Goal: Find specific page/section: Find specific page/section

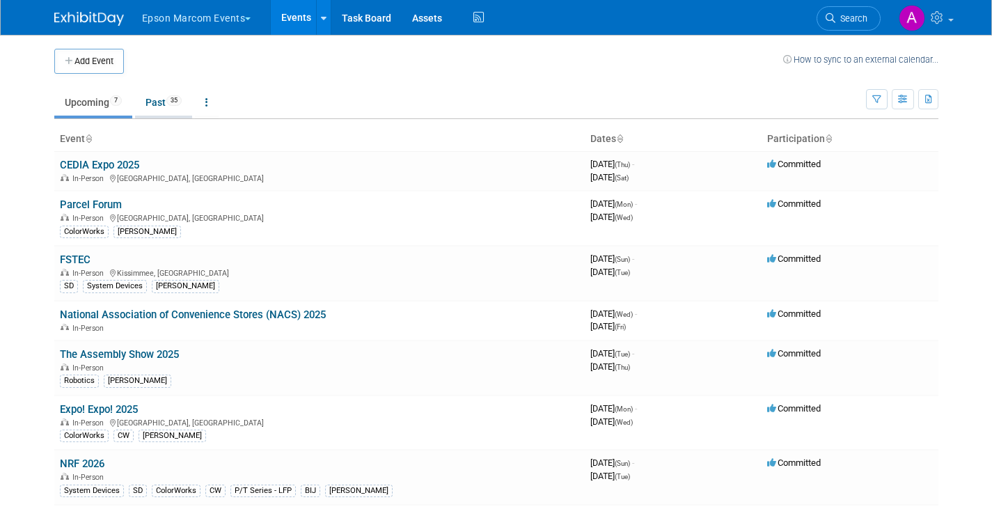
click at [162, 99] on link "Past 35" at bounding box center [163, 102] width 57 height 26
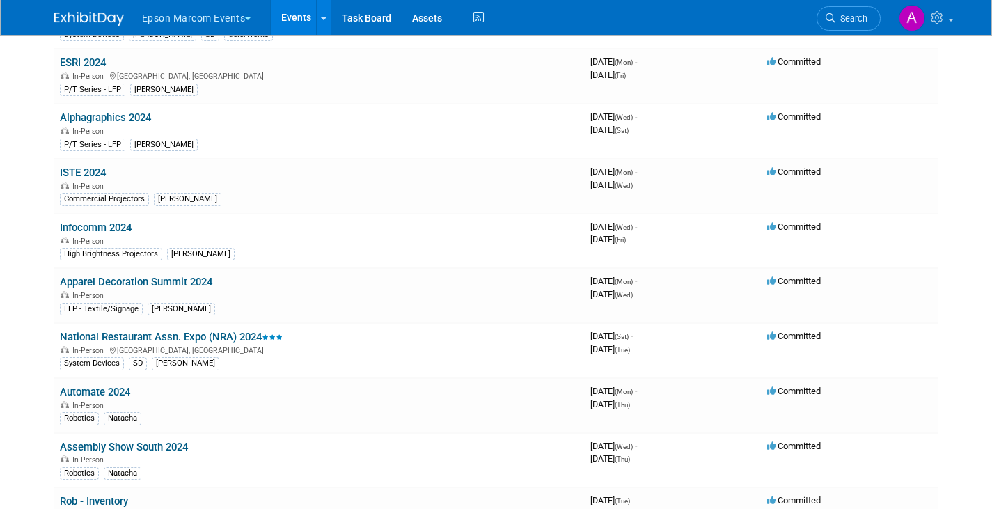
scroll to position [1471, 0]
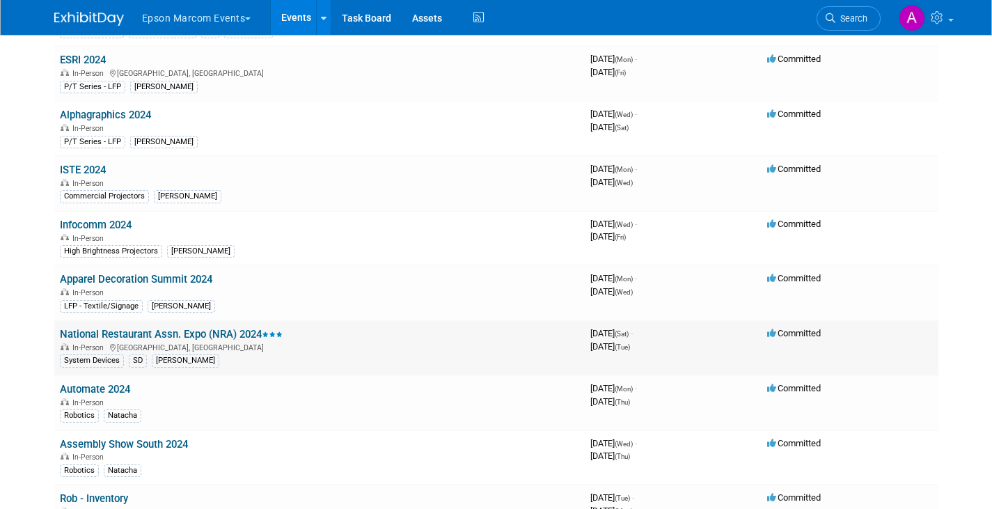
click at [130, 352] on div "In-Person [GEOGRAPHIC_DATA], [GEOGRAPHIC_DATA]" at bounding box center [319, 346] width 519 height 11
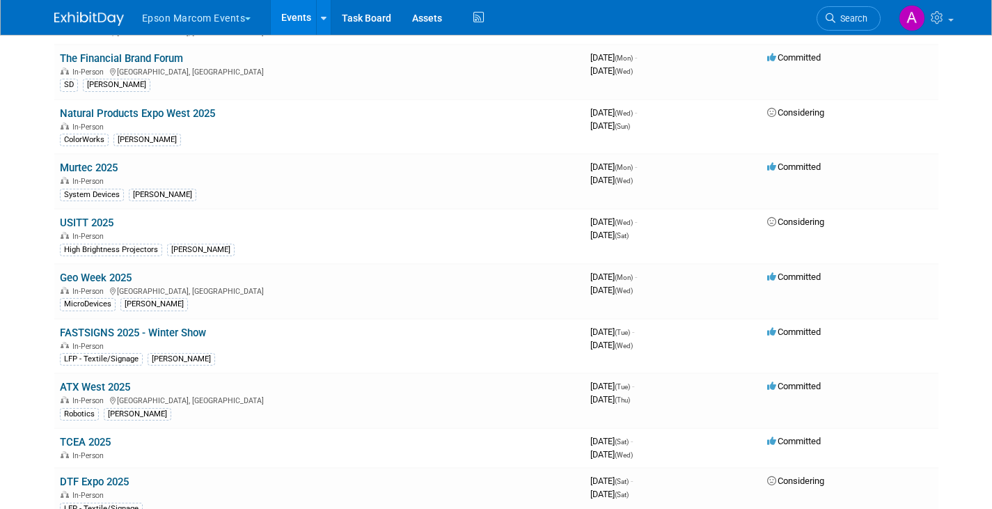
scroll to position [0, 0]
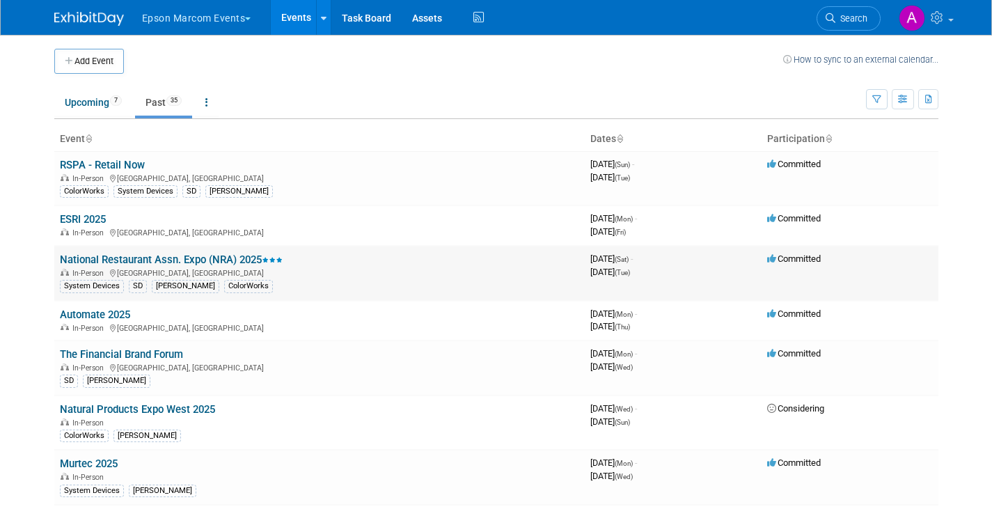
click at [236, 258] on link "National Restaurant Assn. Expo (NRA) 2025" at bounding box center [171, 259] width 223 height 13
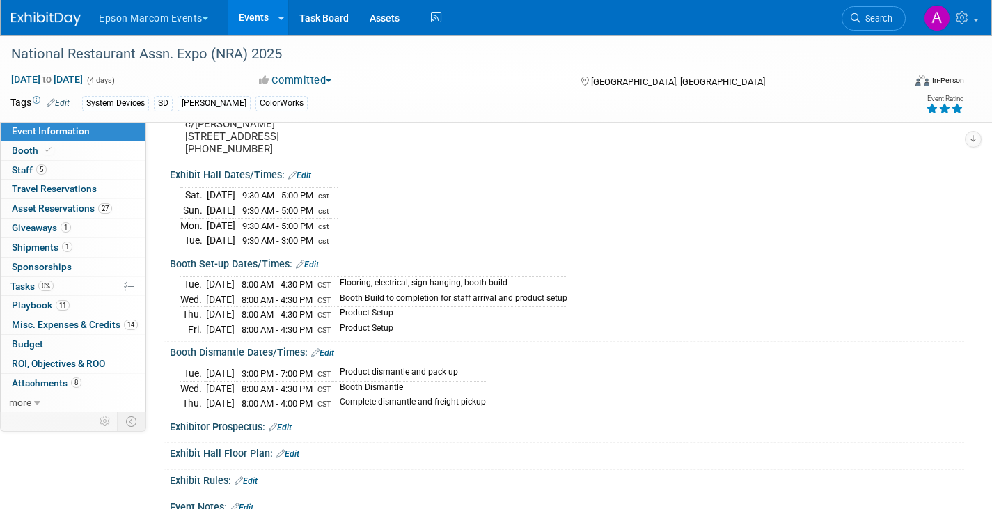
scroll to position [127, 0]
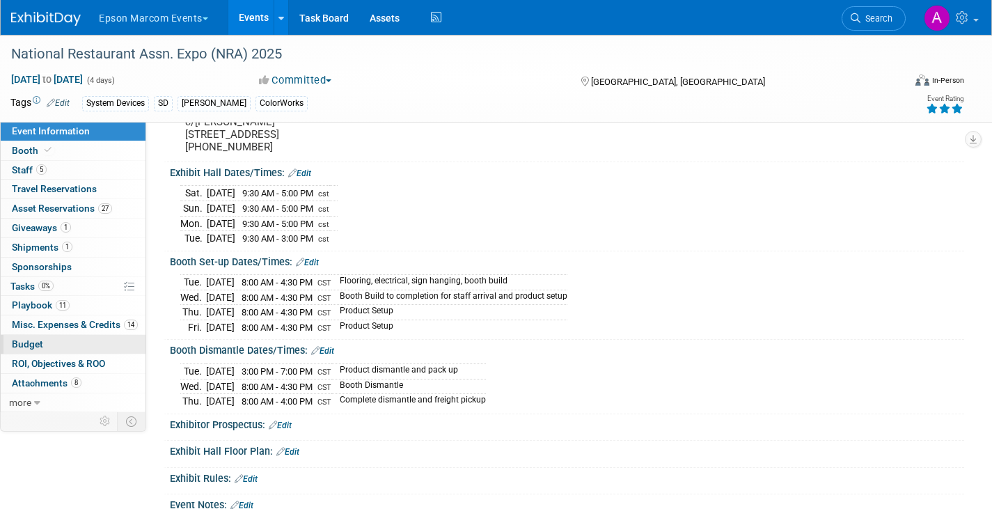
click at [27, 343] on span "Budget" at bounding box center [27, 343] width 31 height 11
